Goal: Information Seeking & Learning: Learn about a topic

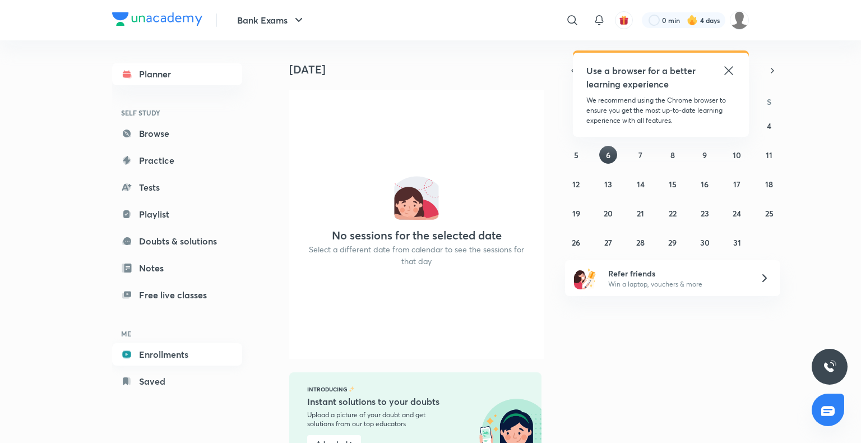
click at [154, 350] on link "Enrollments" at bounding box center [177, 354] width 130 height 22
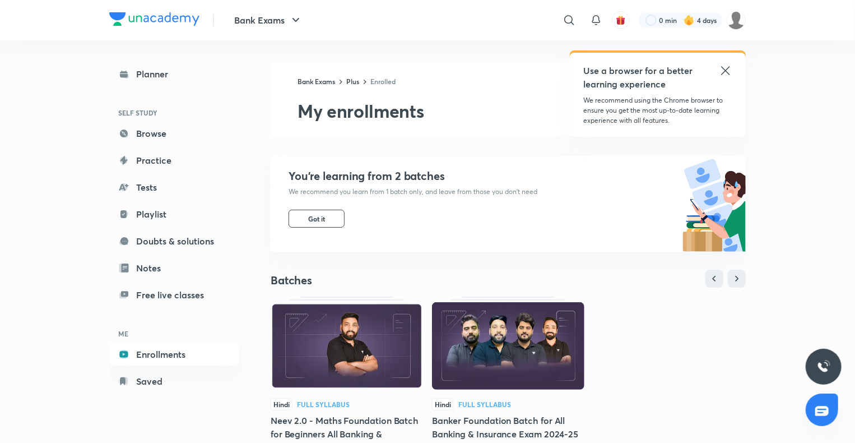
click at [386, 374] on img at bounding box center [347, 345] width 152 height 87
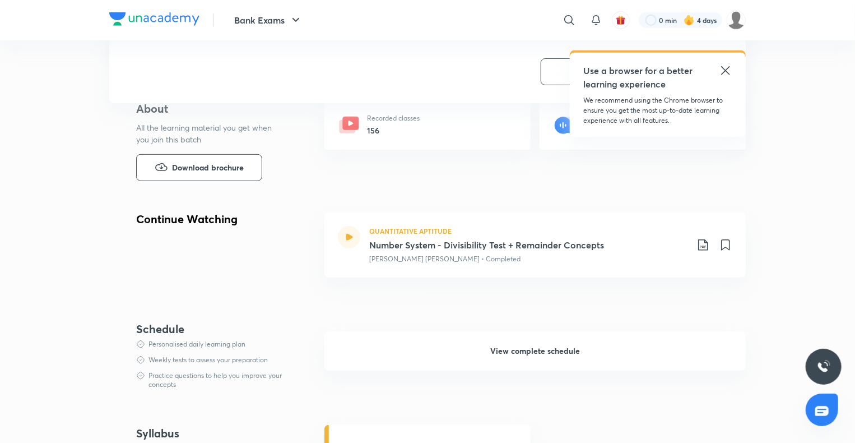
scroll to position [258, 0]
click at [497, 245] on h3 "Number System - Divisibility Test + Remainder Concepts" at bounding box center [528, 246] width 318 height 13
